Goal: Task Accomplishment & Management: Manage account settings

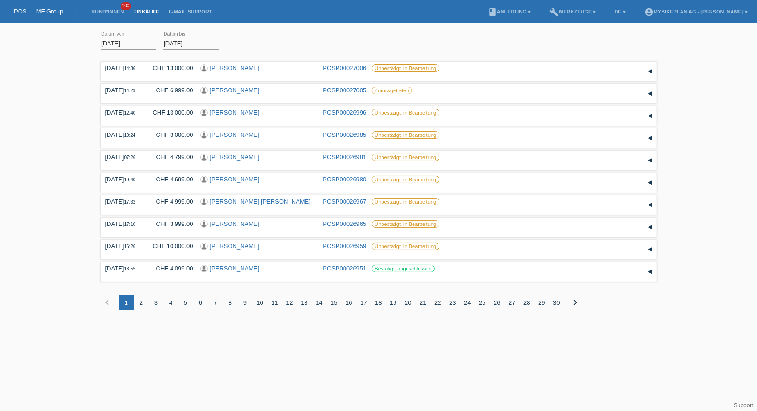
click at [102, 7] on li "Kund*innen 100" at bounding box center [108, 12] width 42 height 24
click at [107, 20] on li "Kund*innen 100" at bounding box center [108, 12] width 42 height 24
click at [110, 6] on li "Kund*innen 100" at bounding box center [108, 12] width 42 height 24
click at [111, 12] on link "Kund*innen" at bounding box center [108, 12] width 42 height 6
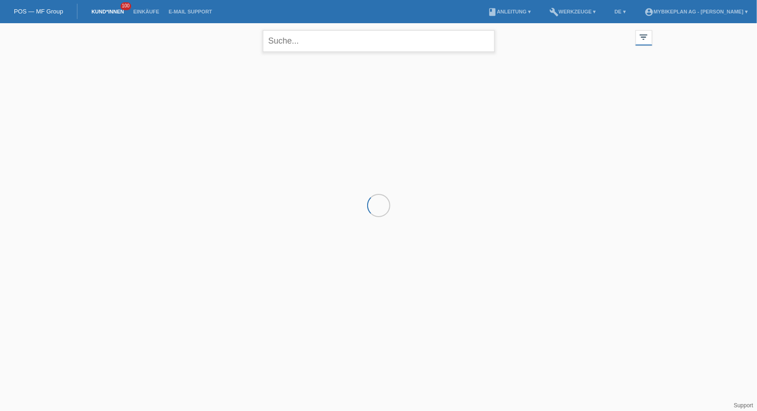
click at [325, 44] on input "text" at bounding box center [379, 41] width 232 height 22
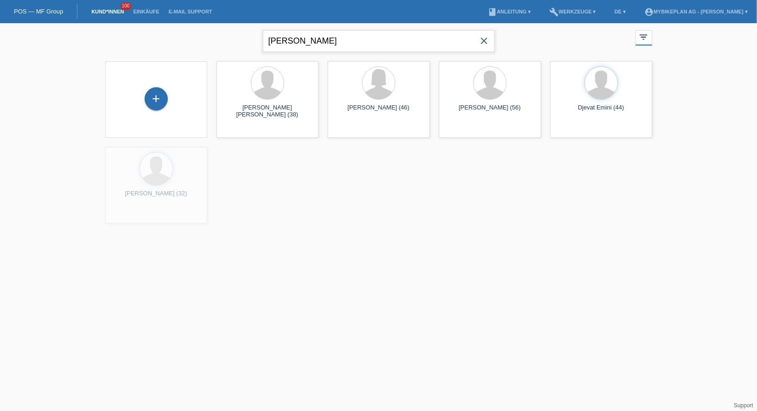
type input "trigo"
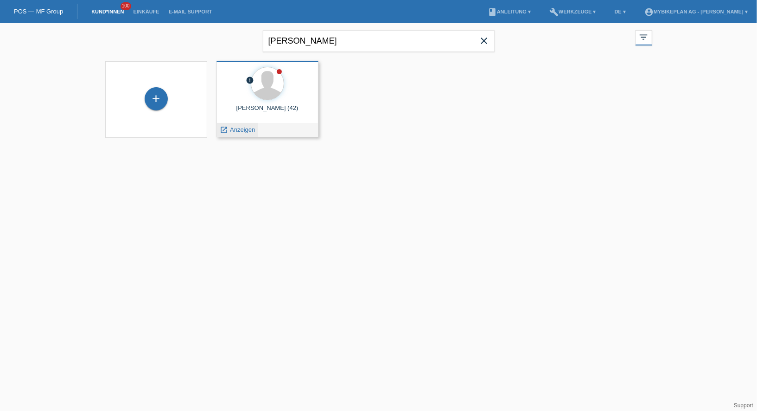
click at [236, 130] on span "Anzeigen" at bounding box center [242, 129] width 25 height 7
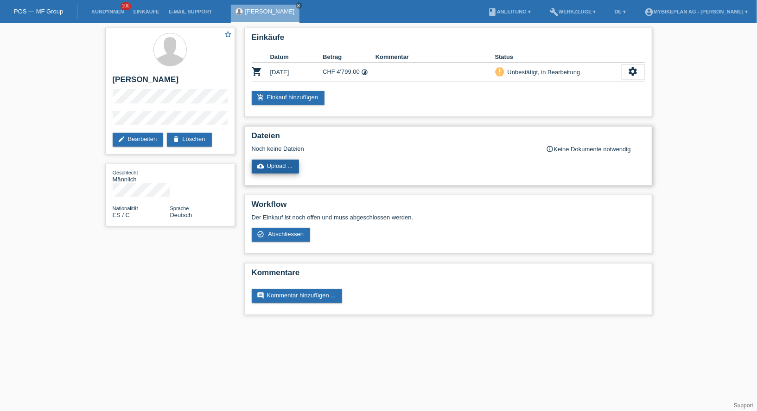
click at [279, 172] on link "cloud_upload Upload ..." at bounding box center [276, 167] width 48 height 14
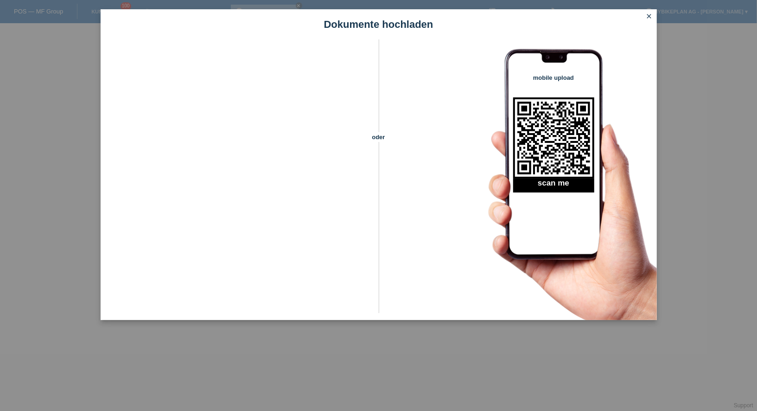
click at [650, 16] on icon "close" at bounding box center [649, 16] width 7 height 7
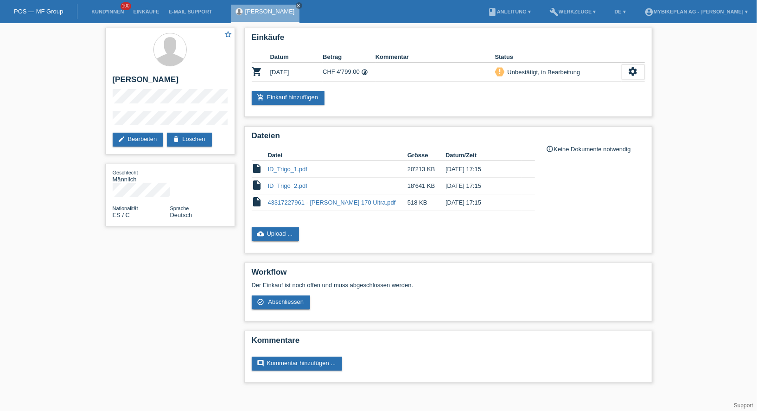
click at [117, 7] on li "Kund*innen 100" at bounding box center [108, 12] width 42 height 24
click at [117, 11] on link "Kund*innen" at bounding box center [108, 12] width 42 height 6
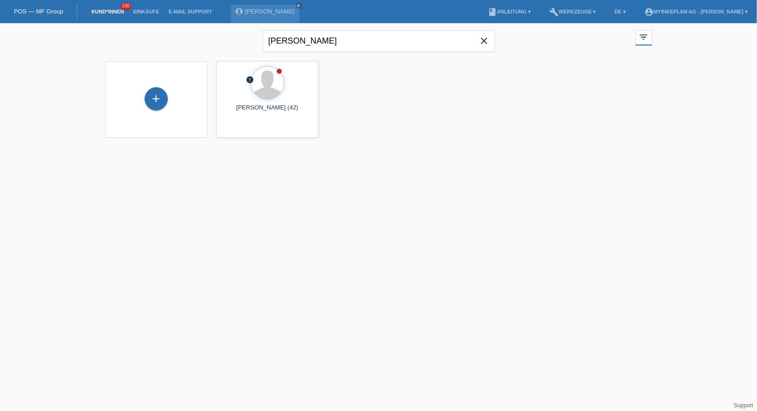
click at [486, 45] on icon "close" at bounding box center [484, 40] width 11 height 11
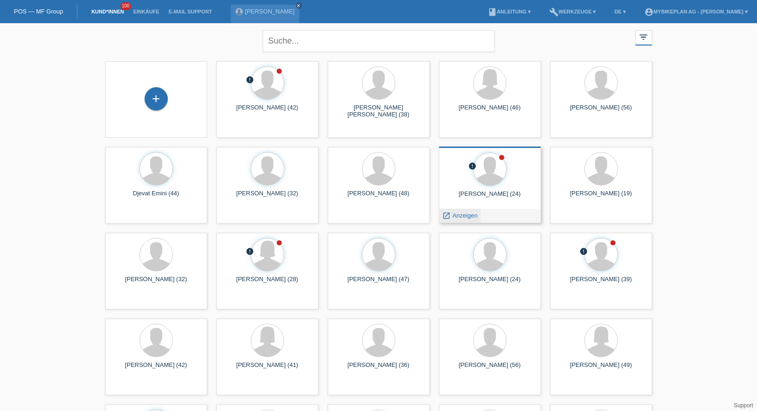
click at [458, 215] on span "Anzeigen" at bounding box center [465, 215] width 25 height 7
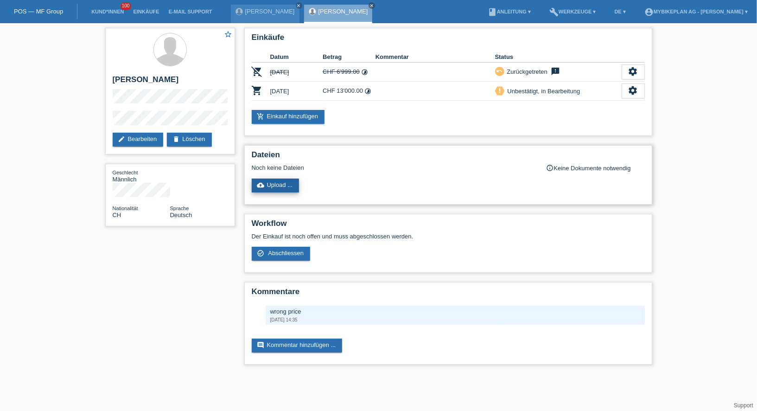
click at [280, 185] on link "cloud_upload Upload ..." at bounding box center [276, 186] width 48 height 14
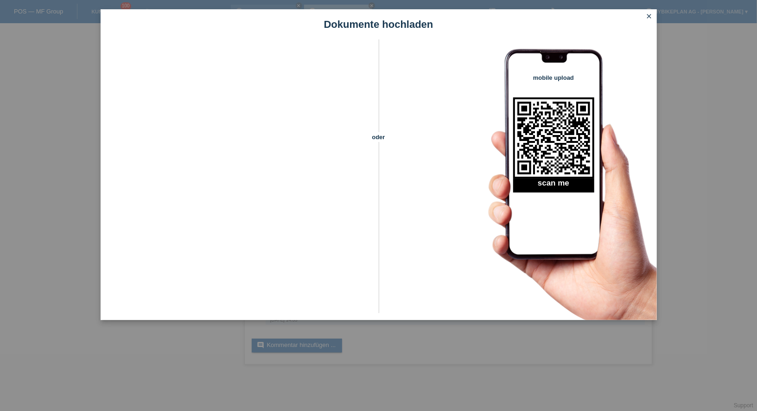
click at [649, 16] on icon "close" at bounding box center [649, 16] width 7 height 7
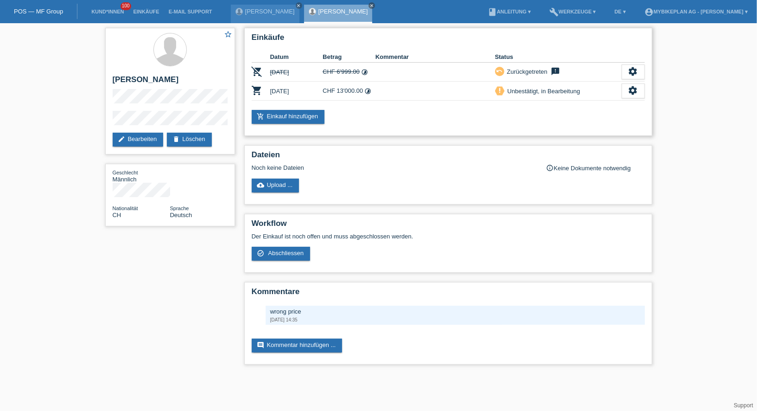
click at [621, 89] on div "priority_high Unbestätigt, in Bearbeitung" at bounding box center [558, 91] width 127 height 10
click at [628, 89] on icon "settings" at bounding box center [633, 90] width 10 height 10
click at [565, 144] on span "Kunde ist vom Kauf zurückgetreten..." at bounding box center [591, 146] width 102 height 11
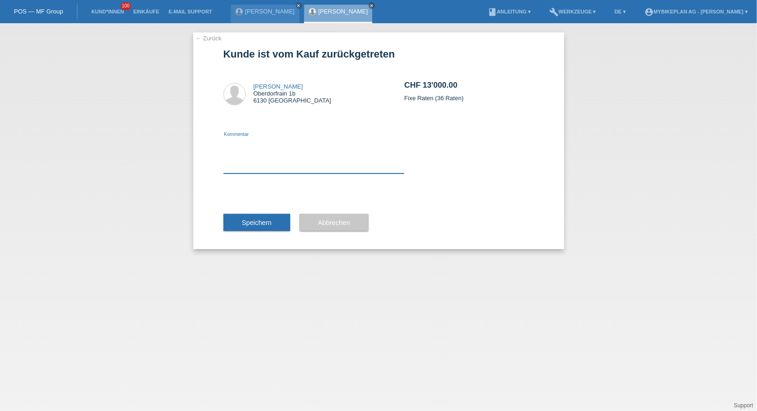
click at [320, 159] on textarea at bounding box center [314, 156] width 181 height 36
type textarea "ccc"
click at [266, 232] on div "Speichern" at bounding box center [257, 223] width 67 height 54
click at [264, 224] on span "Speichern" at bounding box center [257, 222] width 30 height 7
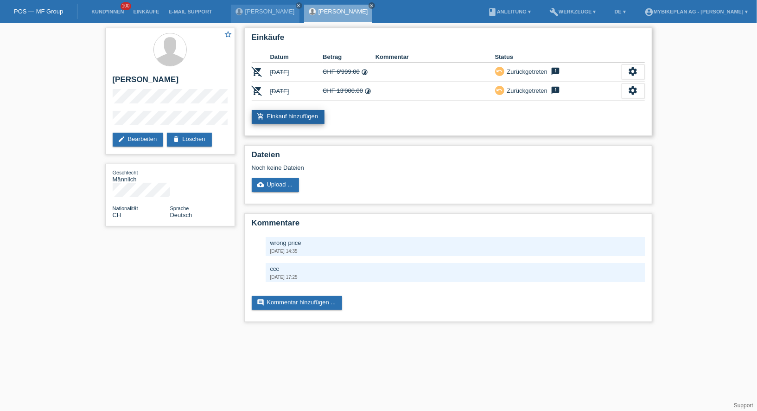
click at [291, 117] on link "add_shopping_cart Einkauf hinzufügen" at bounding box center [288, 117] width 73 height 14
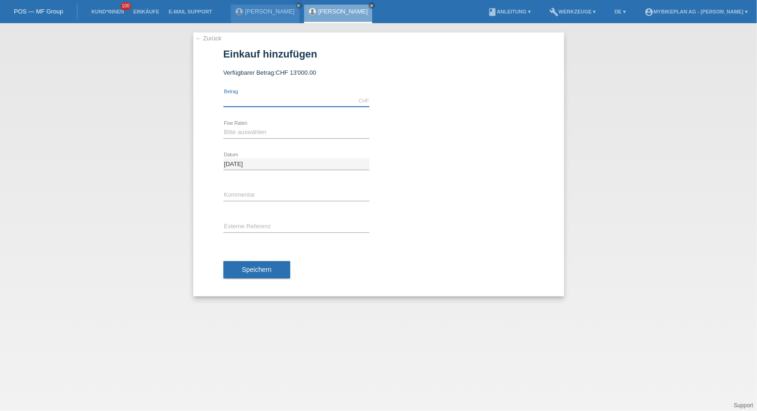
click at [291, 97] on input "text" at bounding box center [297, 101] width 146 height 12
type input "6999.00"
click at [271, 132] on select "Bitte auswählen 6 Raten 12 Raten 18 Raten 24 Raten 36 Raten 48 Raten" at bounding box center [297, 132] width 146 height 11
select select "487"
click at [235, 229] on input "text" at bounding box center [297, 227] width 146 height 12
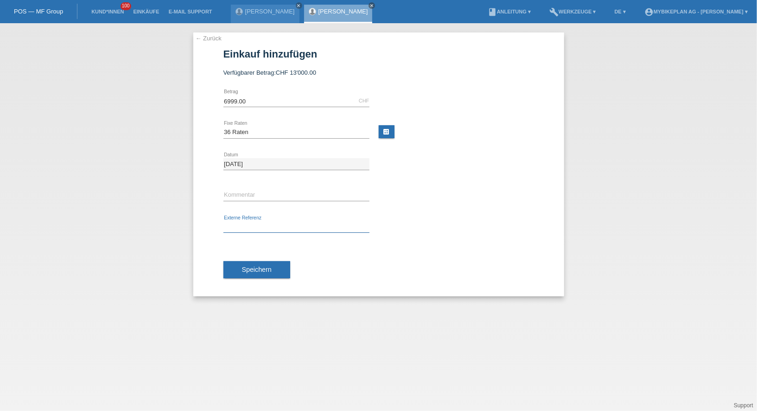
paste input "43320160883"
type input "43320160883"
click at [245, 263] on button "Speichern" at bounding box center [257, 270] width 67 height 18
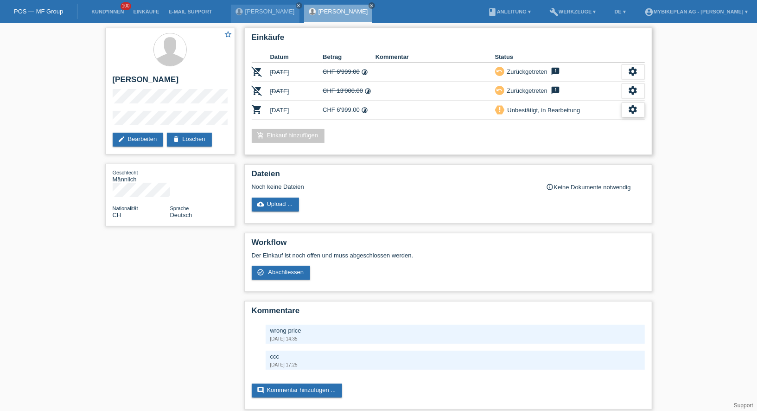
click at [637, 112] on icon "settings" at bounding box center [633, 109] width 10 height 10
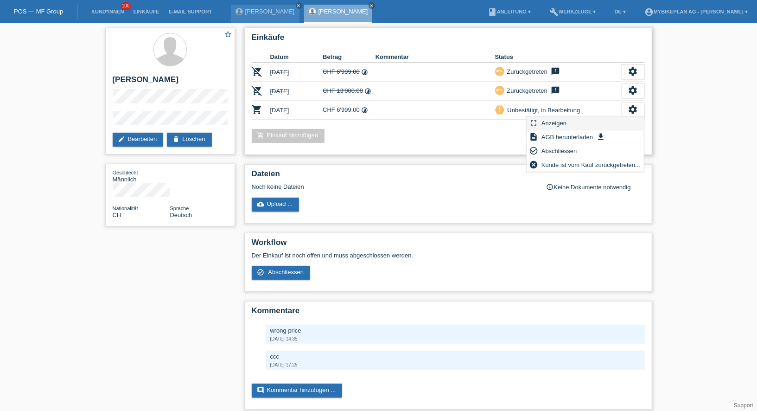
click at [585, 127] on div "fullscreen Anzeigen" at bounding box center [585, 123] width 117 height 14
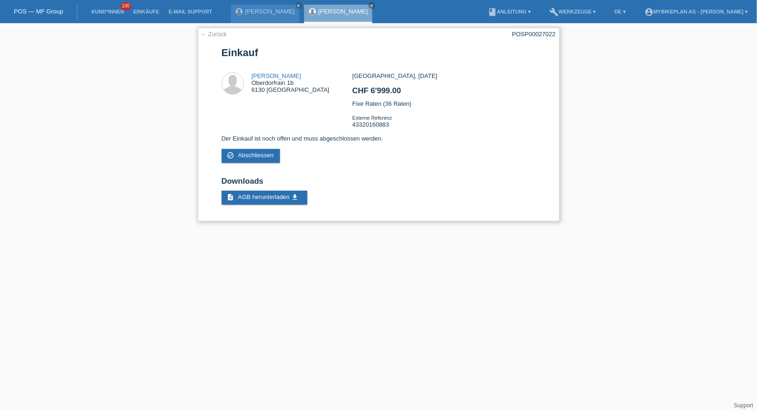
click at [523, 32] on div "POSP00027022" at bounding box center [534, 34] width 44 height 7
copy div "POSP00027022"
click at [213, 30] on div "← Zurück POSP00027022 Einkauf Nick Portmann Oberdorfrain 1b 6130 Willisau CHF 6…" at bounding box center [379, 124] width 362 height 193
click at [211, 35] on link "← Zurück" at bounding box center [214, 34] width 26 height 7
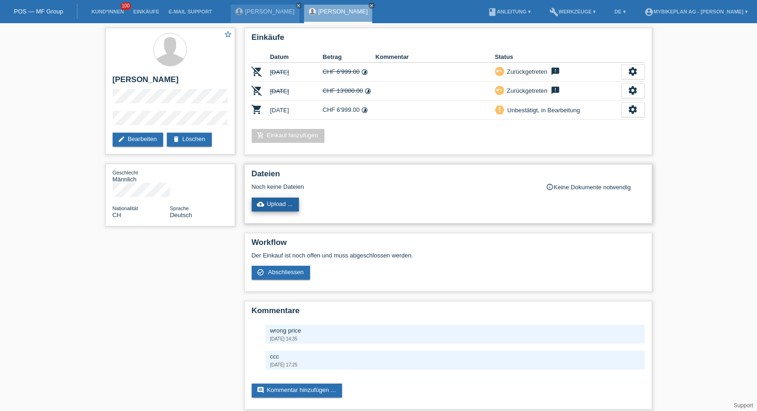
click at [280, 204] on link "cloud_upload Upload ..." at bounding box center [276, 205] width 48 height 14
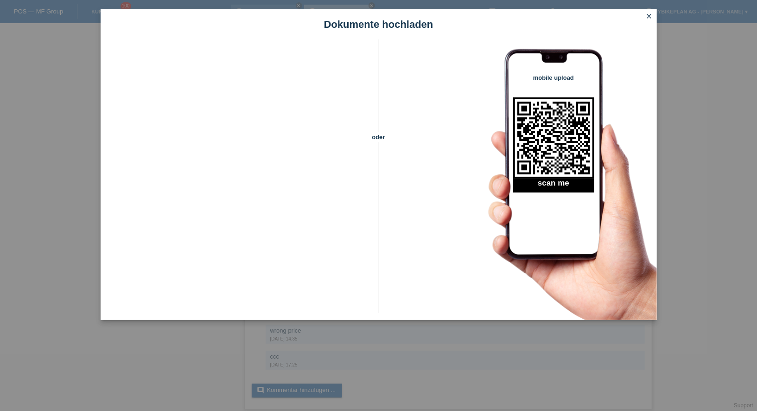
click at [651, 17] on icon "close" at bounding box center [649, 16] width 7 height 7
